Goal: Communication & Community: Answer question/provide support

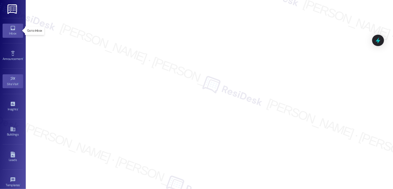
click at [13, 31] on div "Inbox" at bounding box center [13, 33] width 26 height 5
